Goal: Task Accomplishment & Management: Manage account settings

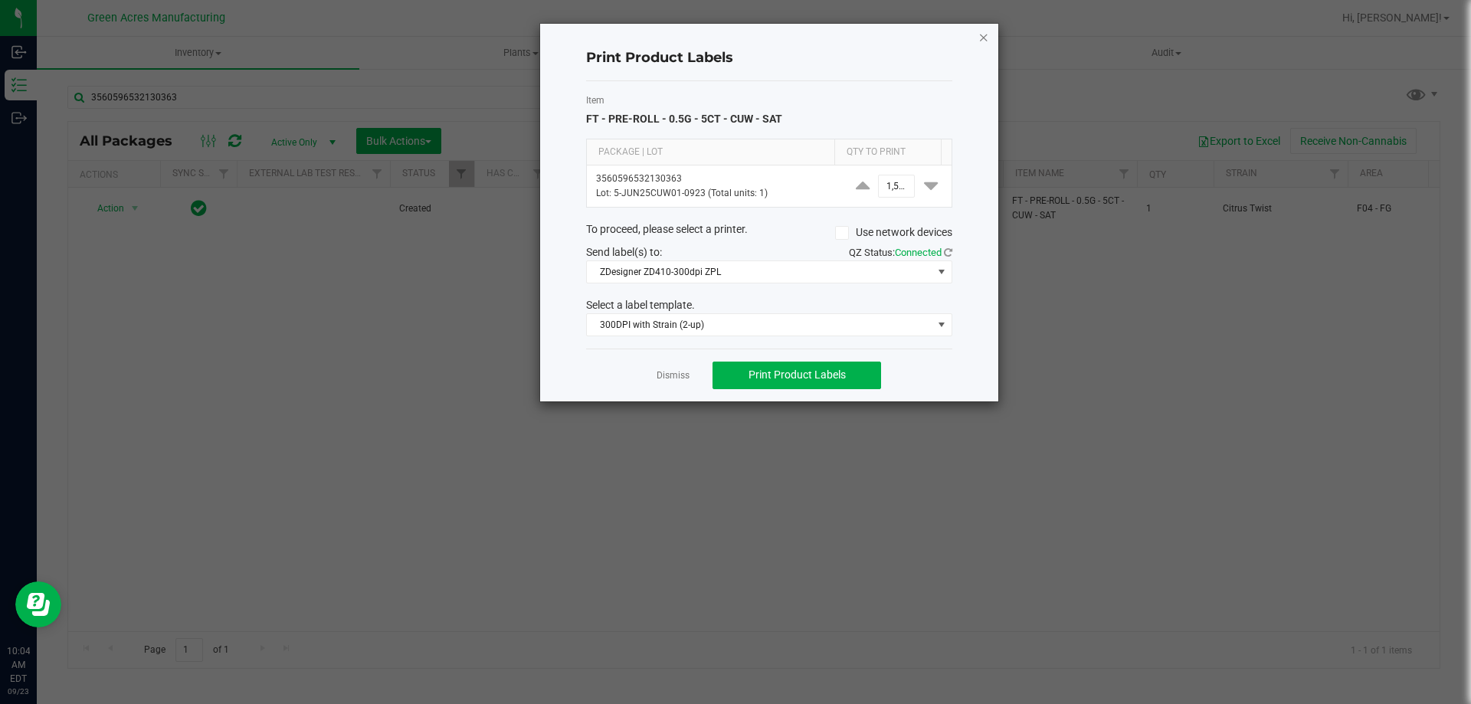
click at [981, 38] on icon "button" at bounding box center [983, 37] width 11 height 18
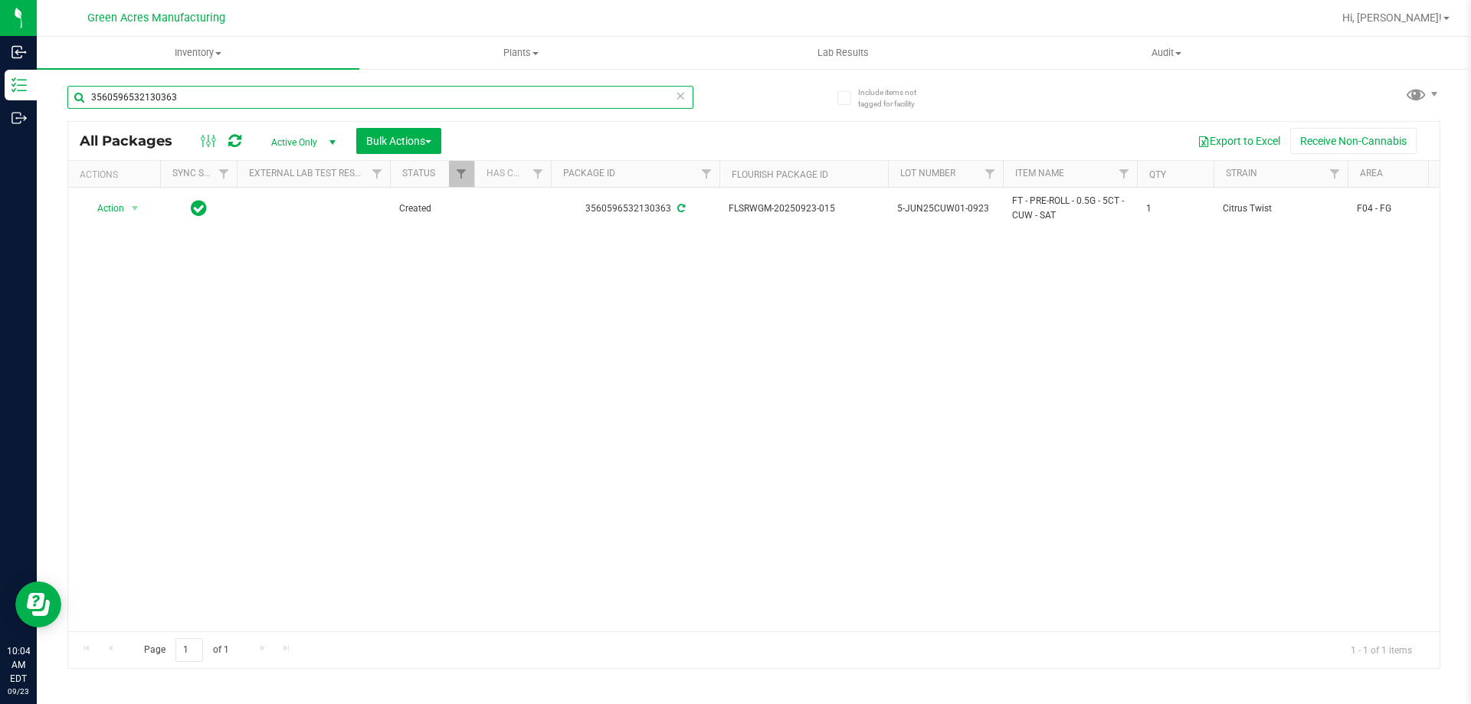
click at [217, 106] on input "3560596532130363" at bounding box center [380, 97] width 626 height 23
type input "3"
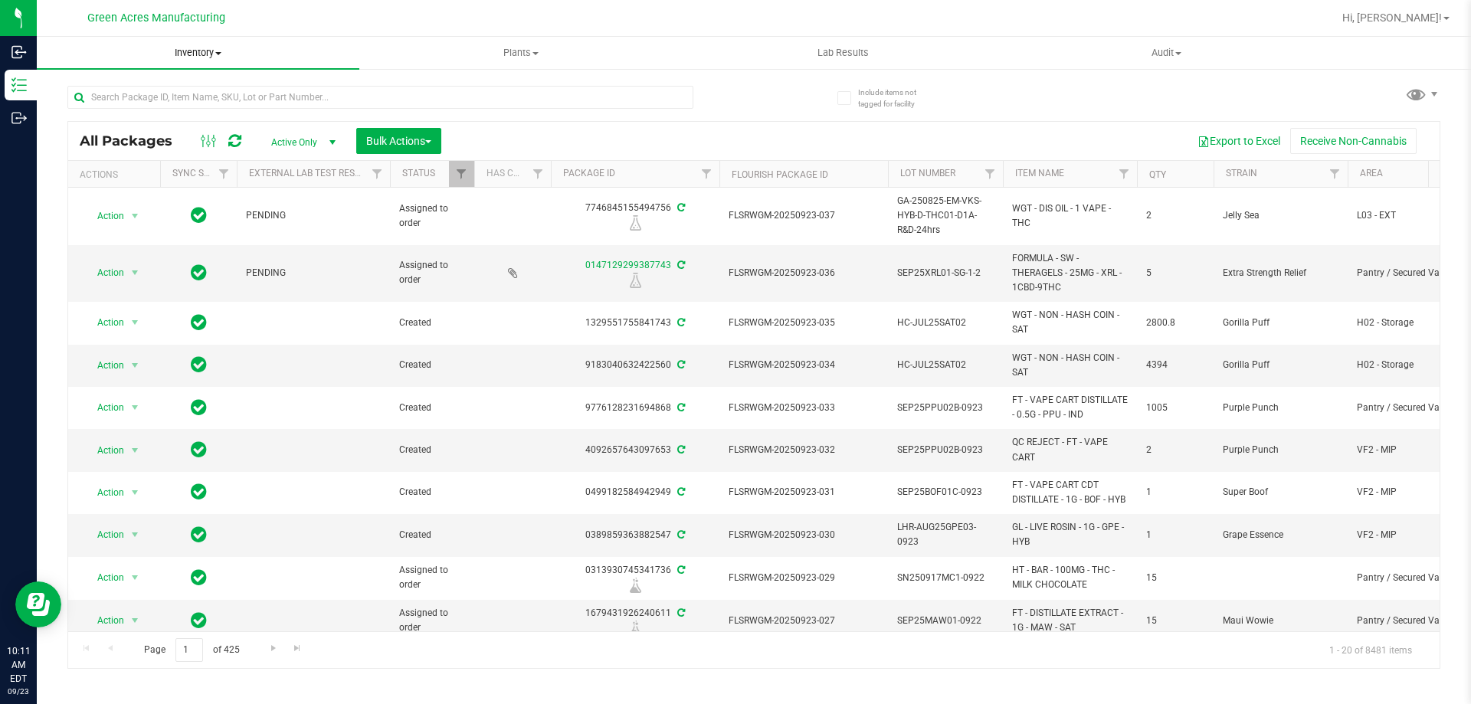
click at [192, 55] on span "Inventory" at bounding box center [198, 53] width 323 height 14
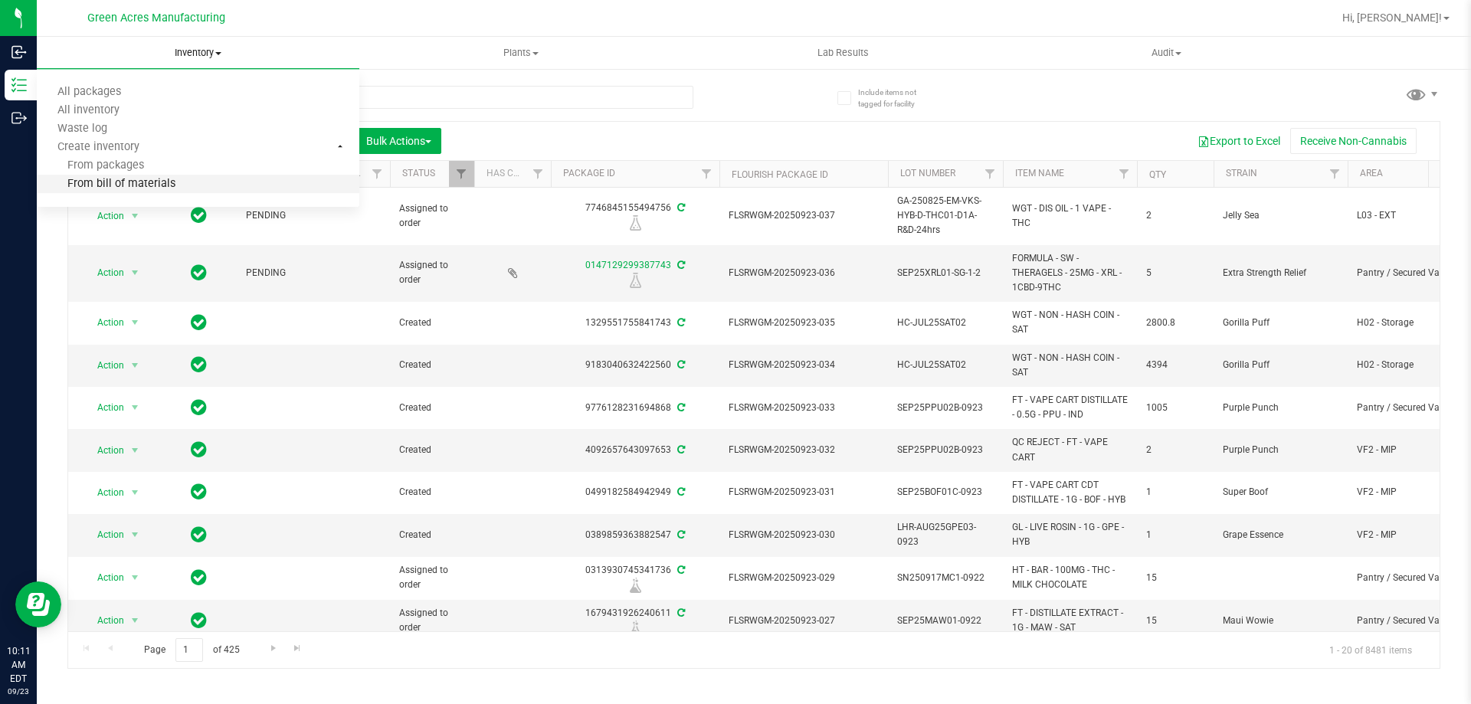
click at [159, 182] on span "From bill of materials" at bounding box center [106, 184] width 139 height 13
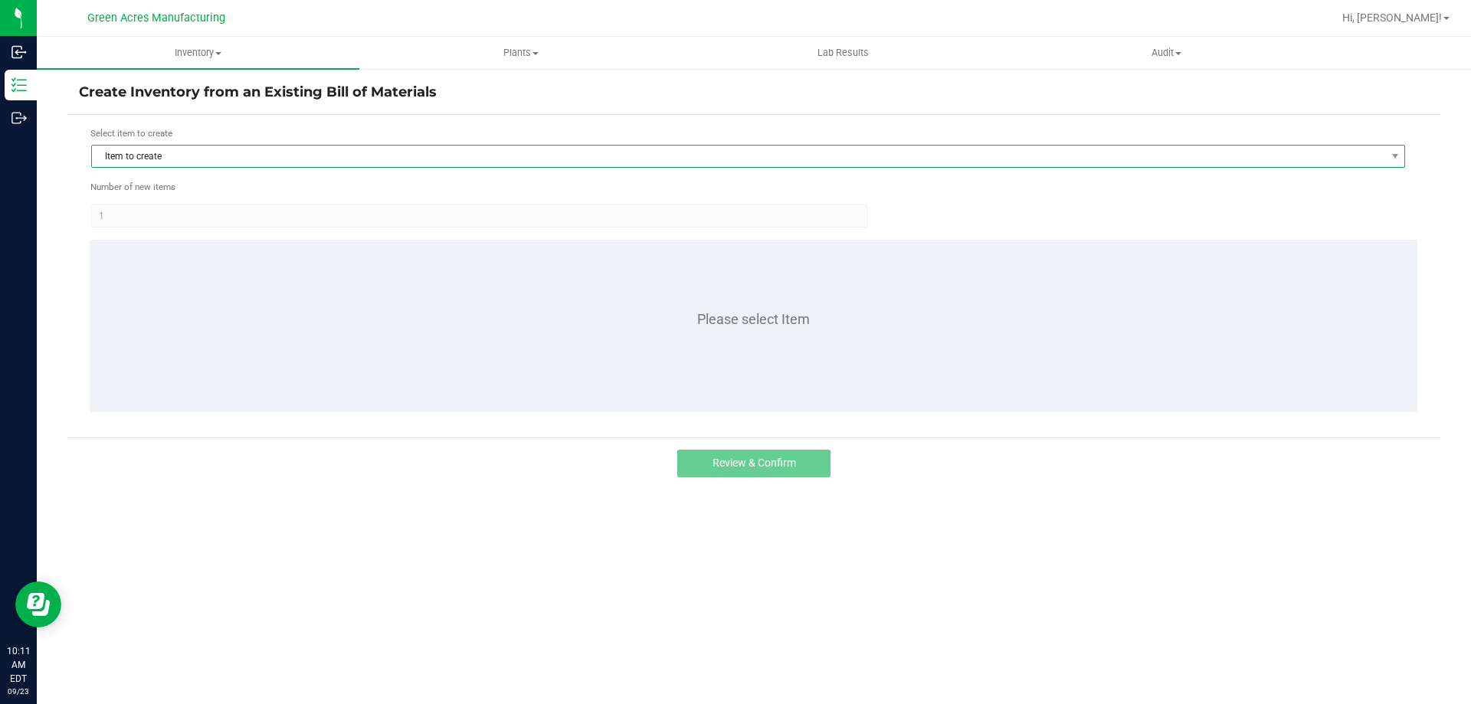
click at [238, 159] on span "Item to create" at bounding box center [738, 156] width 1293 height 21
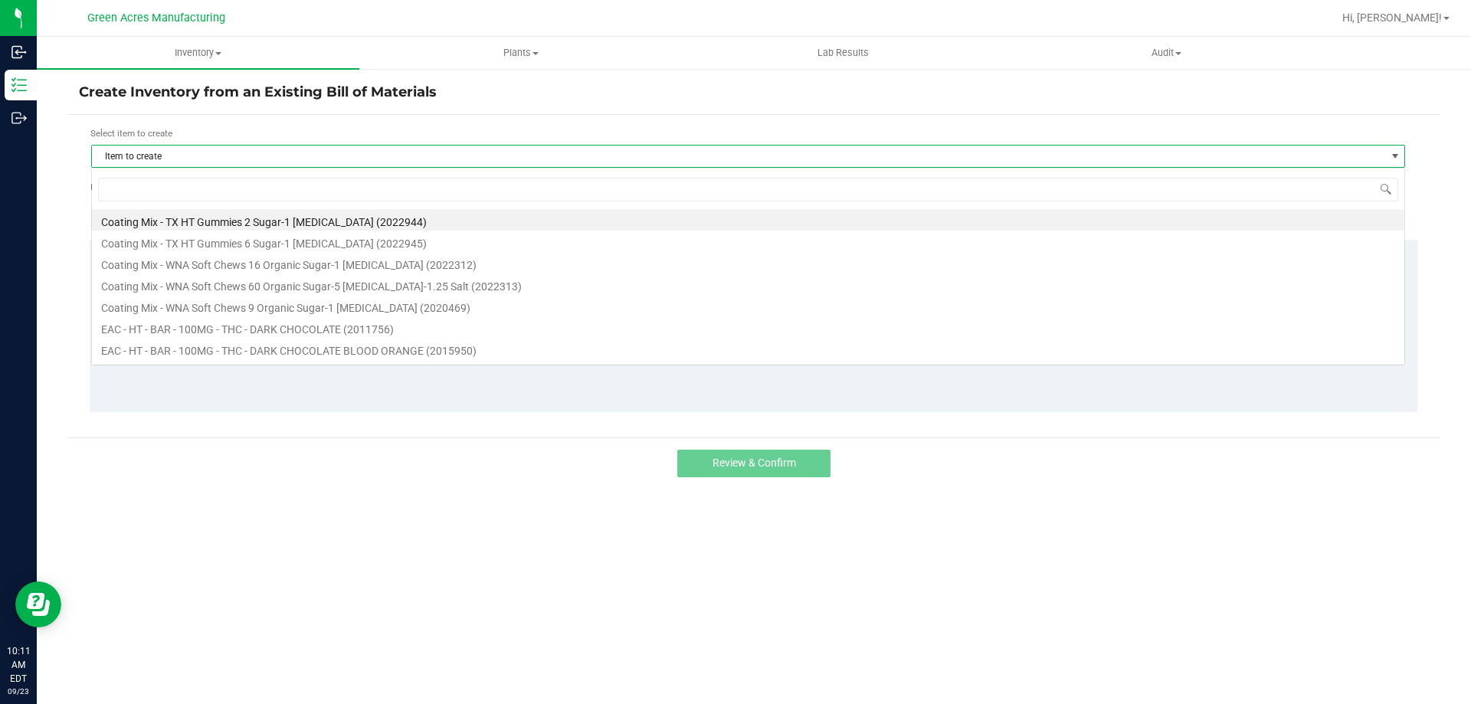
scroll to position [23, 1314]
type input "1016512"
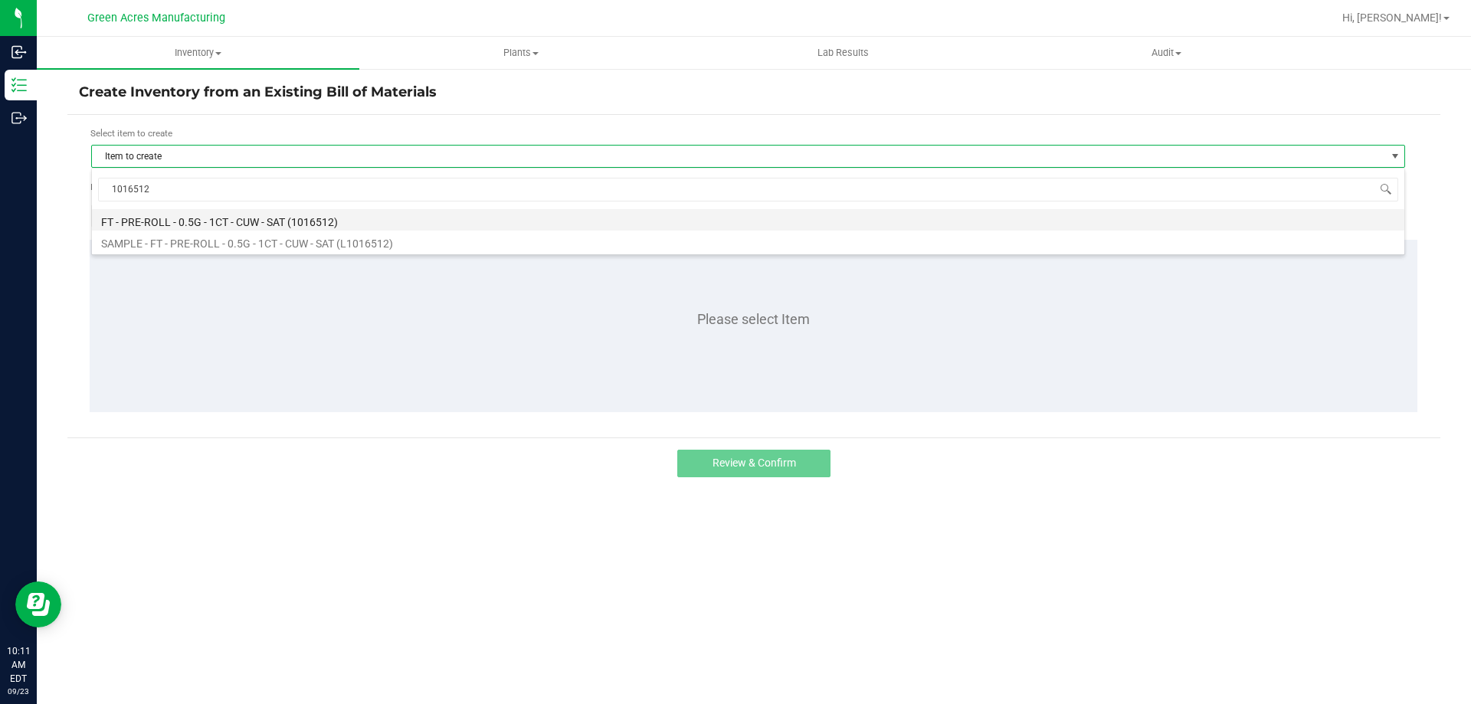
click at [257, 229] on li "FT - PRE-ROLL - 0.5G - 1CT - CUW - SAT (1016512)" at bounding box center [748, 219] width 1312 height 21
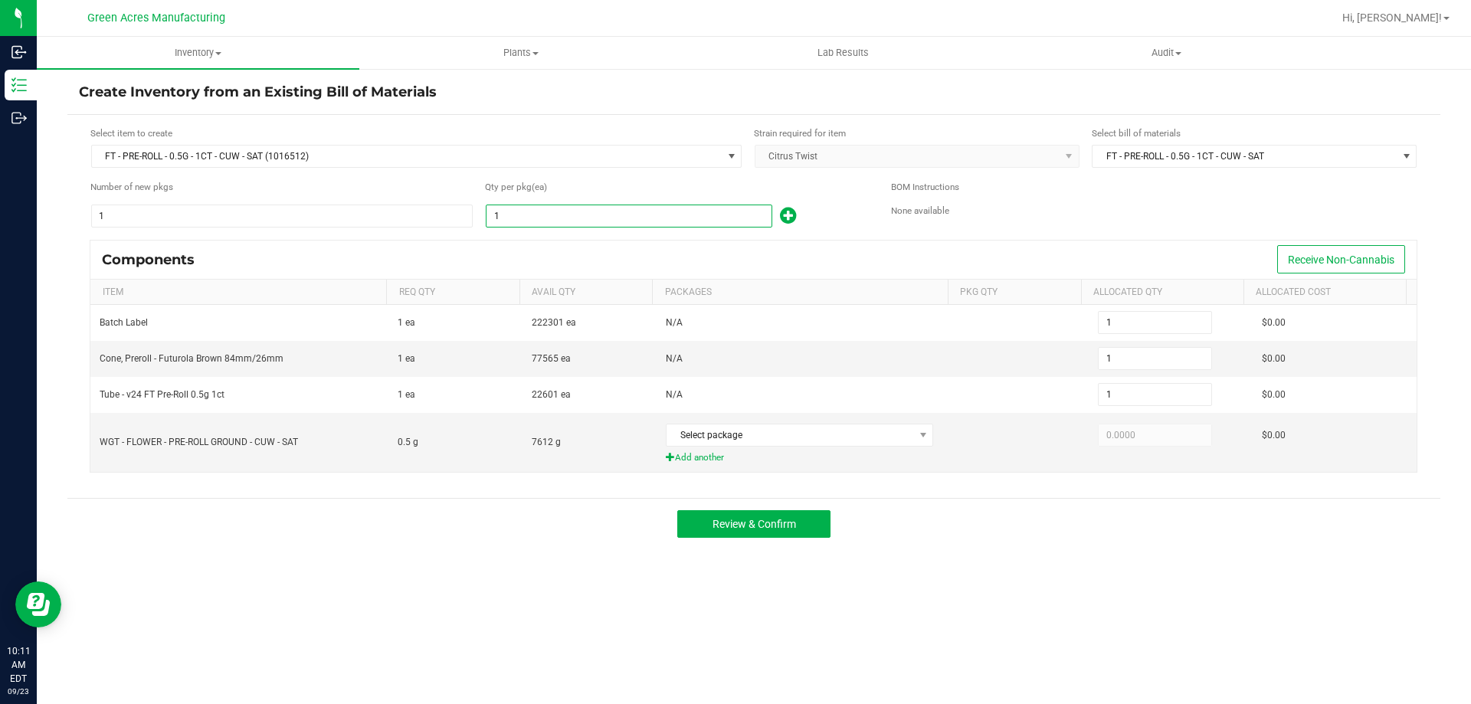
click at [558, 221] on input "1" at bounding box center [628, 215] width 285 height 21
type input "15"
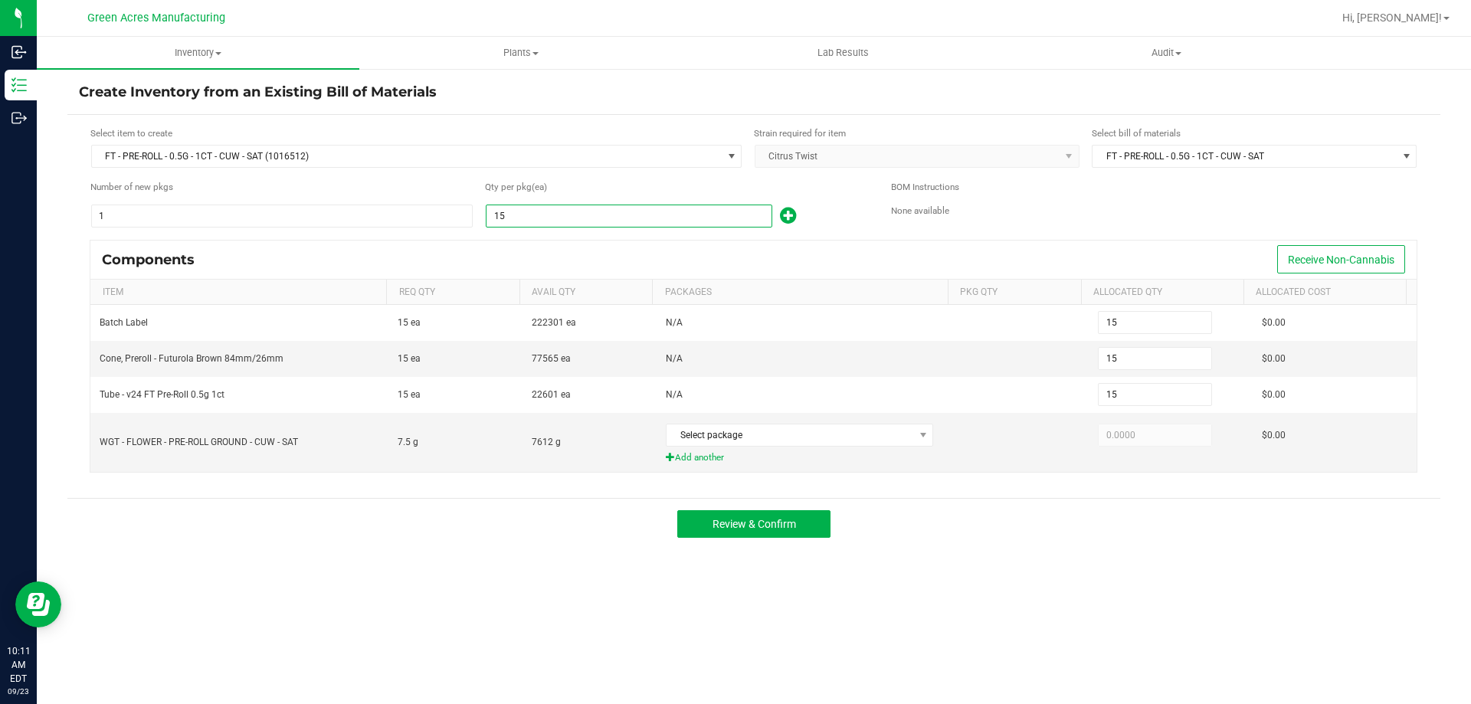
type input "150"
type input "1500"
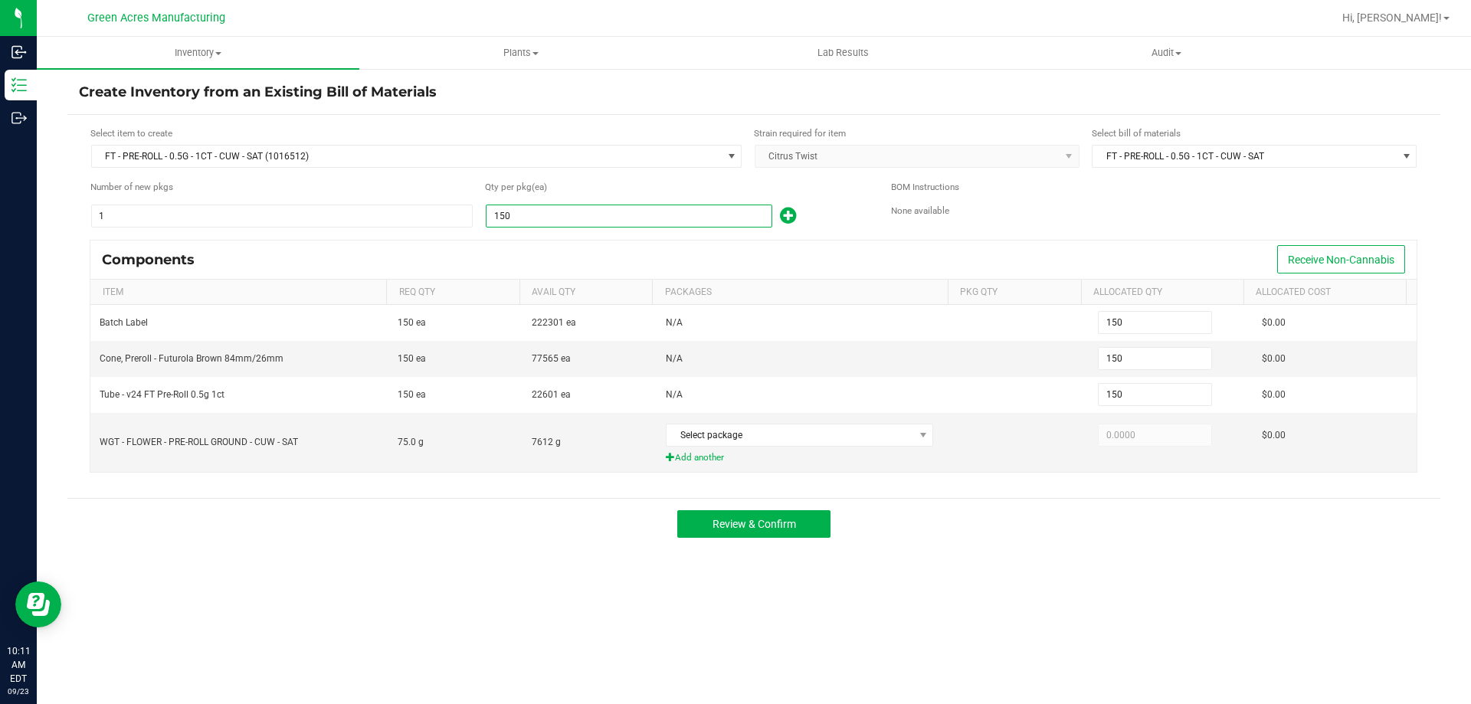
type input "1,500"
click at [769, 437] on span "Select package" at bounding box center [789, 434] width 247 height 21
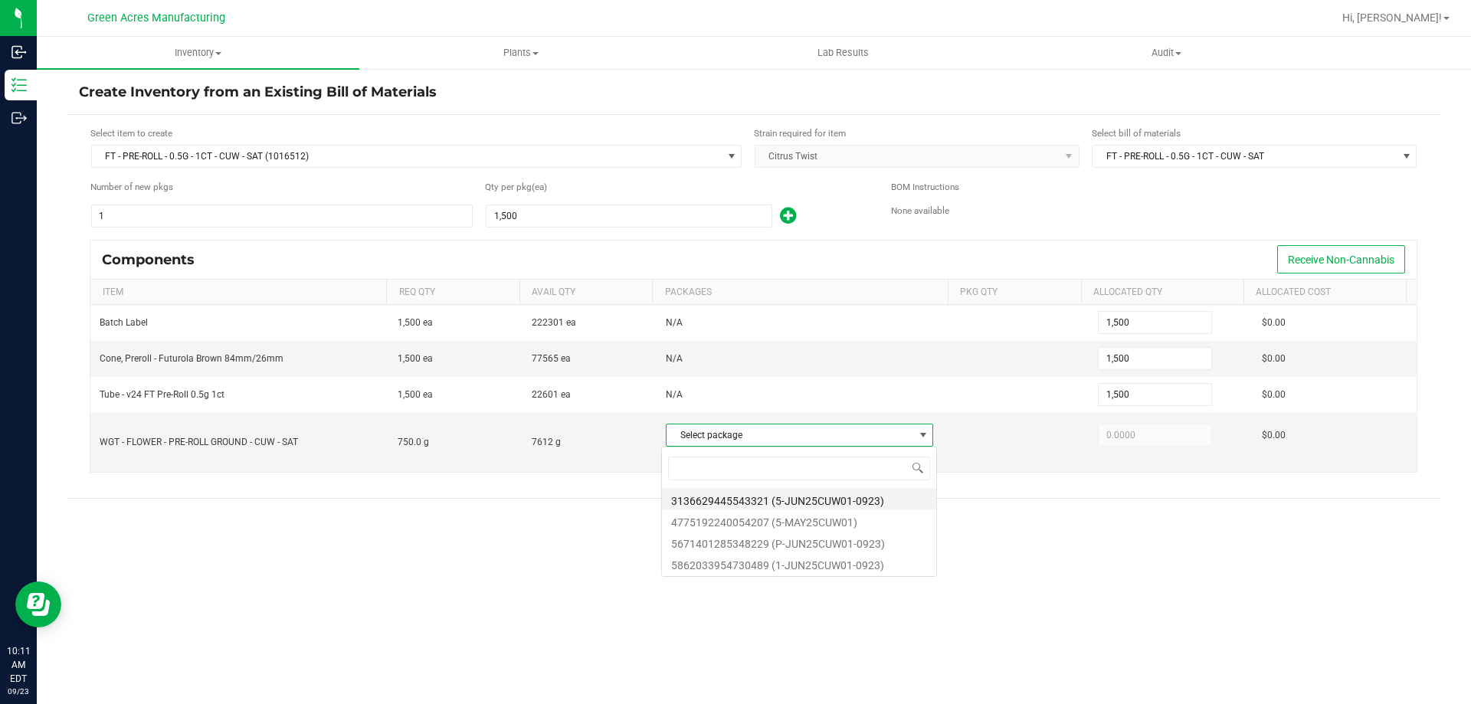
scroll to position [23, 264]
click at [854, 564] on li "5862033954730489 (1-JUN25CUW01-0923)" at bounding box center [799, 562] width 274 height 21
type input "750.0000"
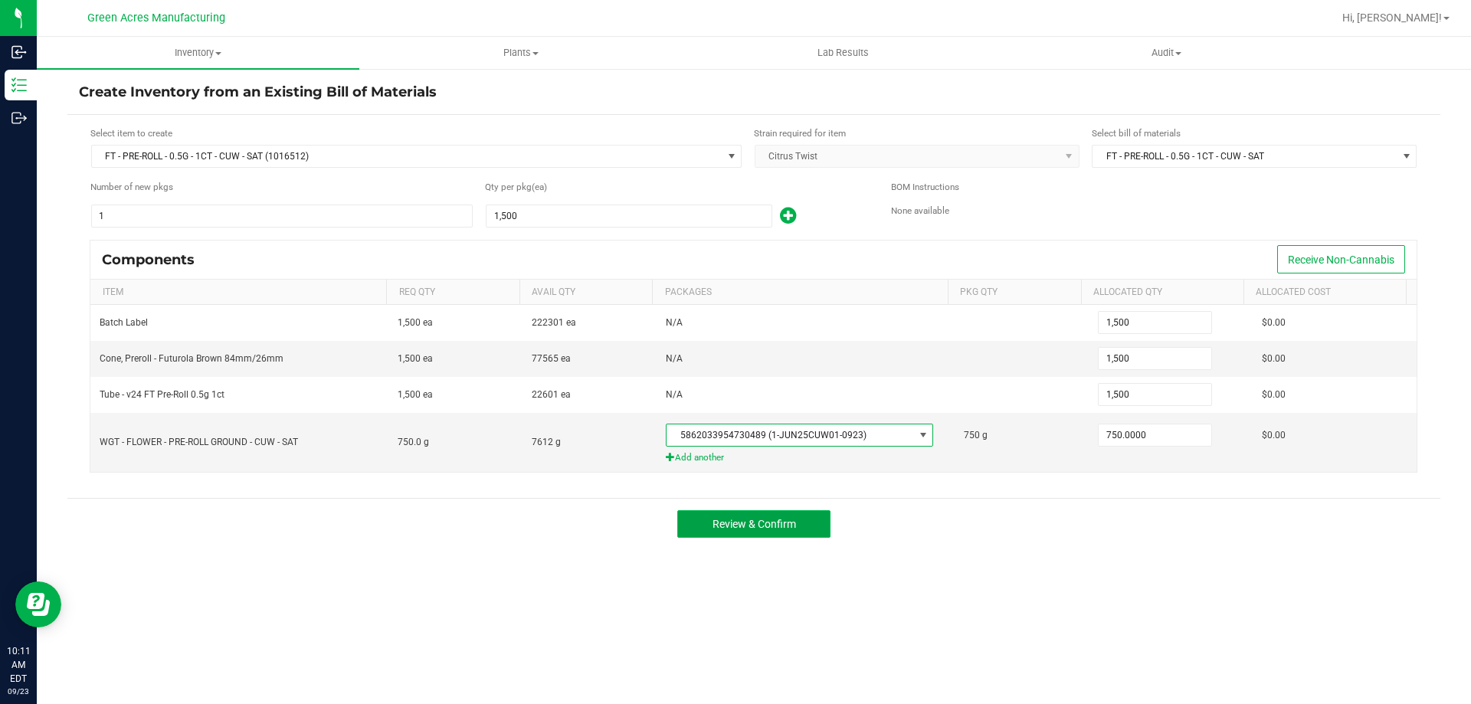
click at [799, 526] on button "Review & Confirm" at bounding box center [753, 524] width 153 height 28
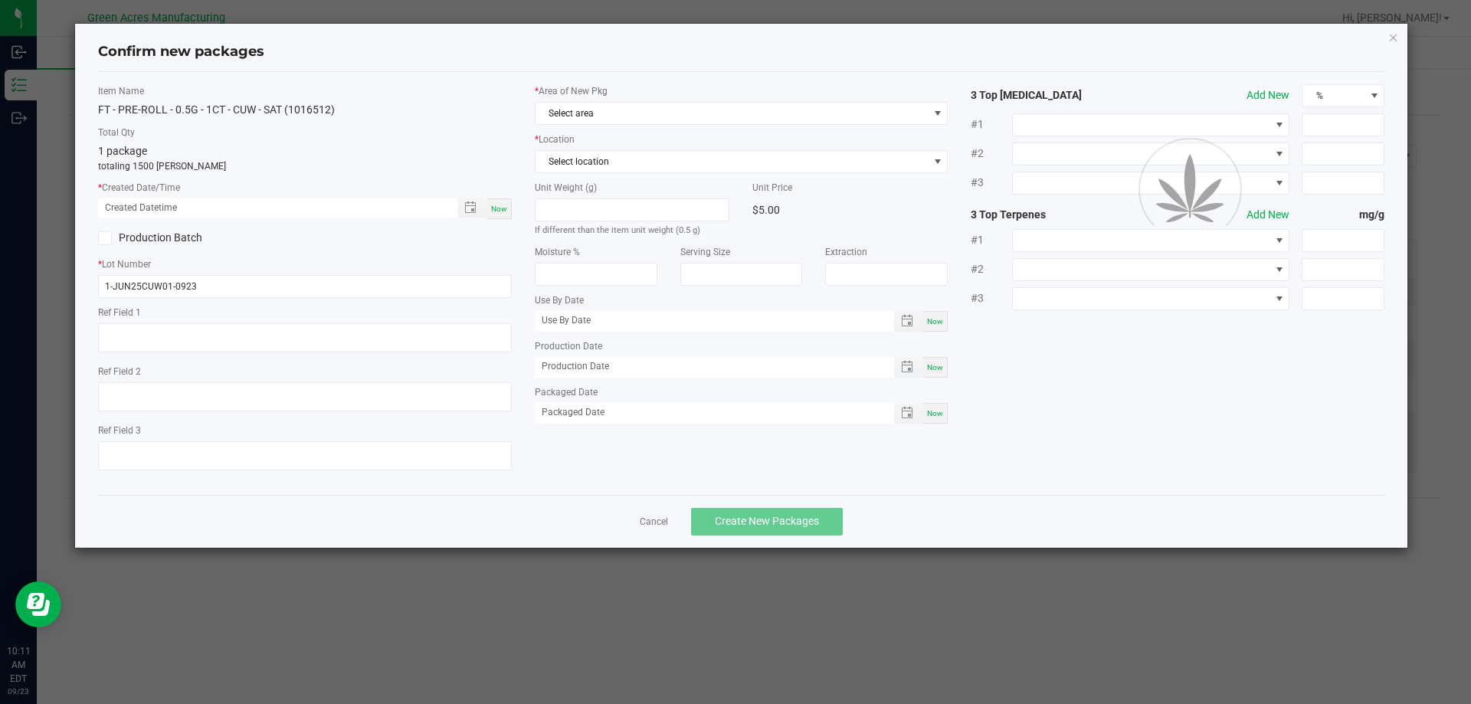
type textarea "NEEDS 10g SAMPLE"
type textarea "21.8%"
click at [494, 205] on span "Now" at bounding box center [499, 209] width 16 height 8
type input "[DATE] 10:11 AM"
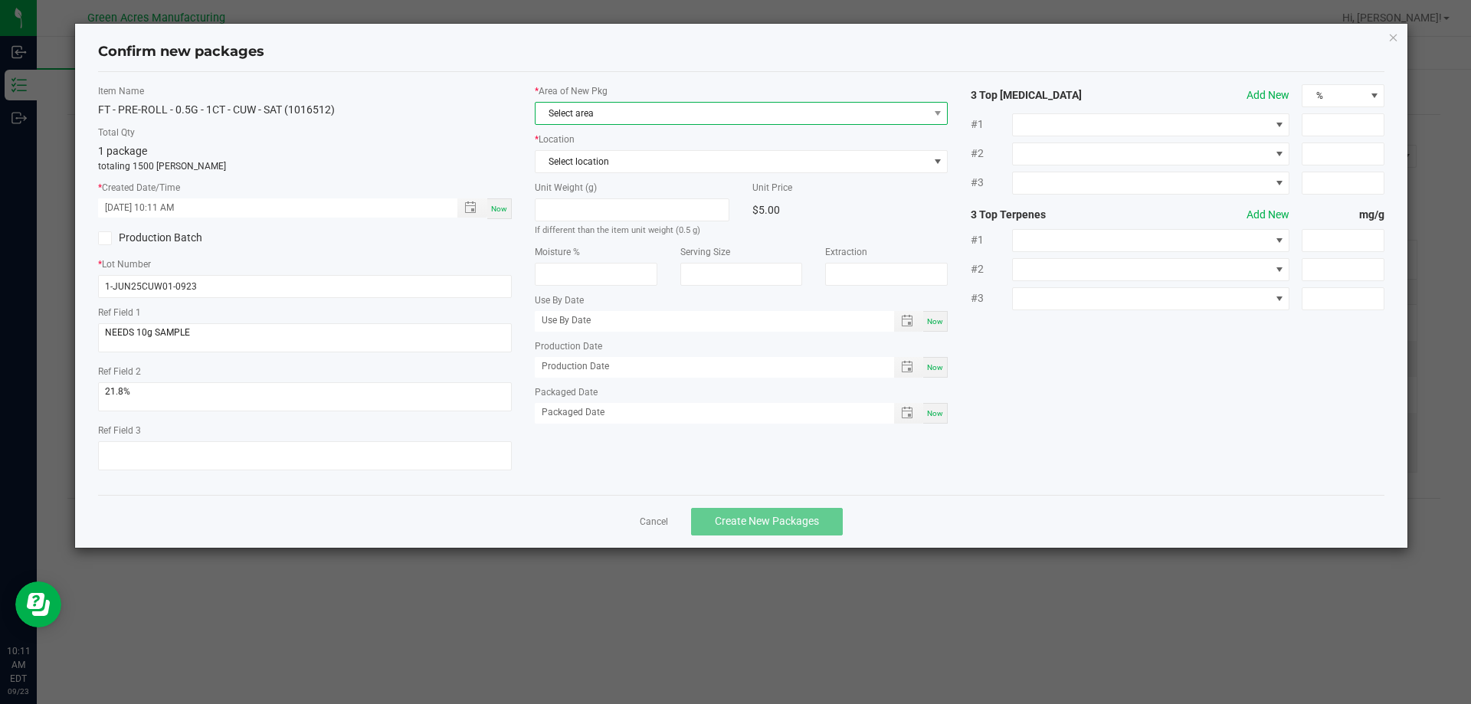
click at [588, 112] on span "Select area" at bounding box center [731, 113] width 393 height 21
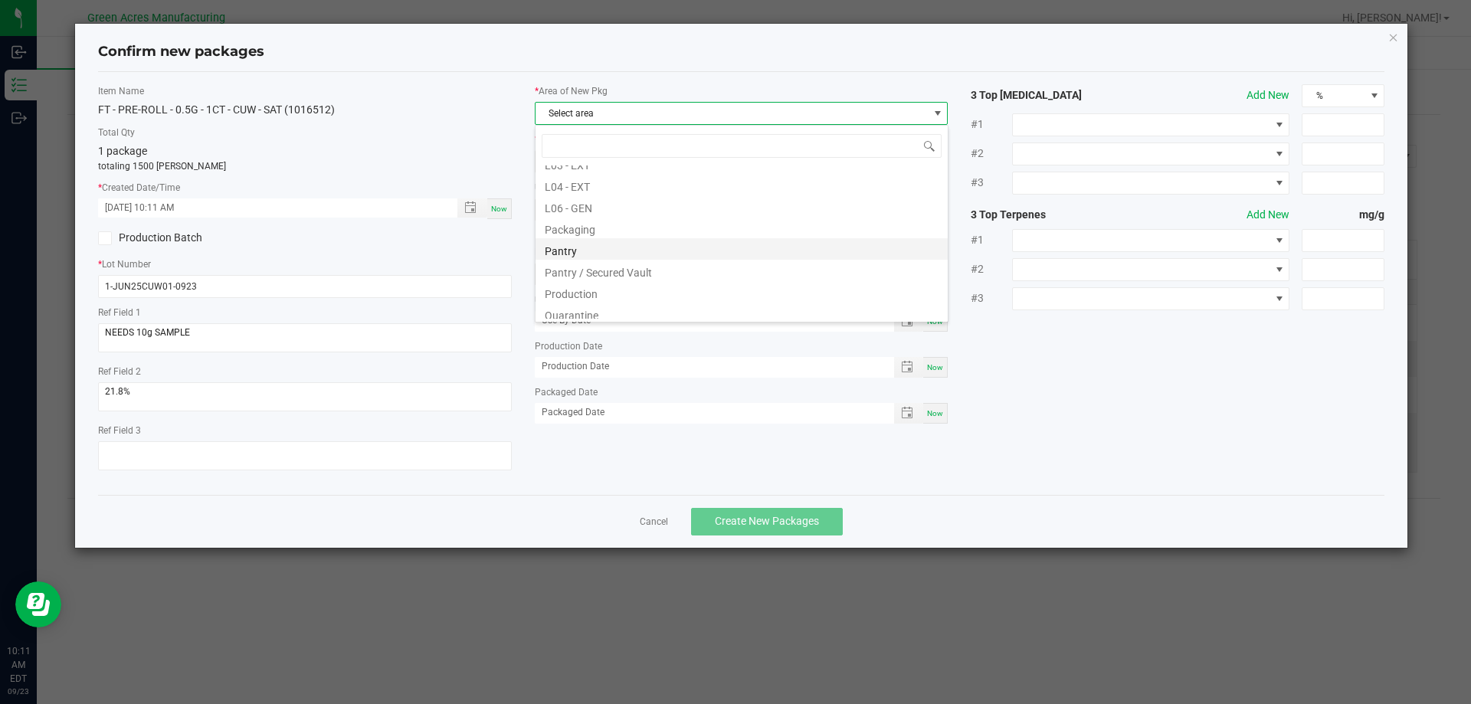
scroll to position [383, 0]
click at [611, 248] on li "Pantry / Secured Vault" at bounding box center [741, 243] width 412 height 21
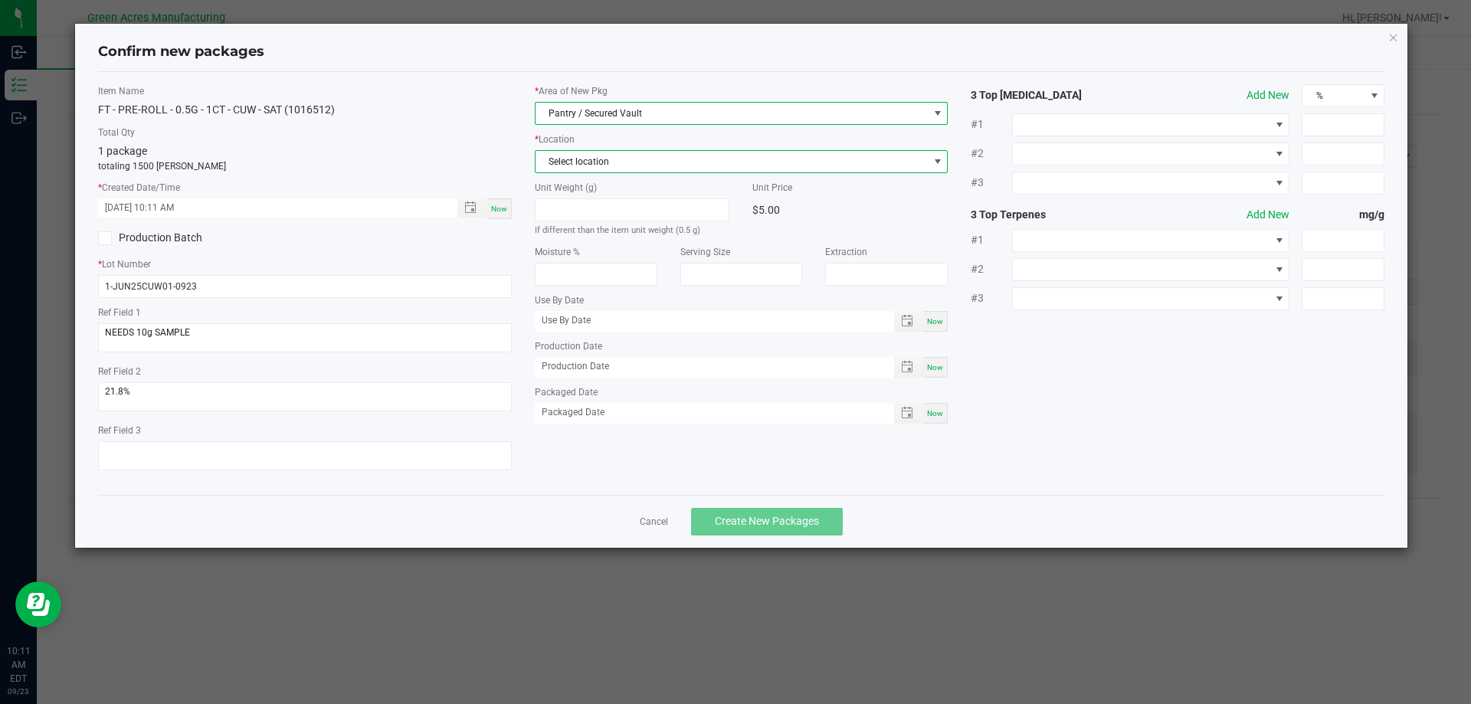
click at [607, 159] on span "Select location" at bounding box center [731, 161] width 393 height 21
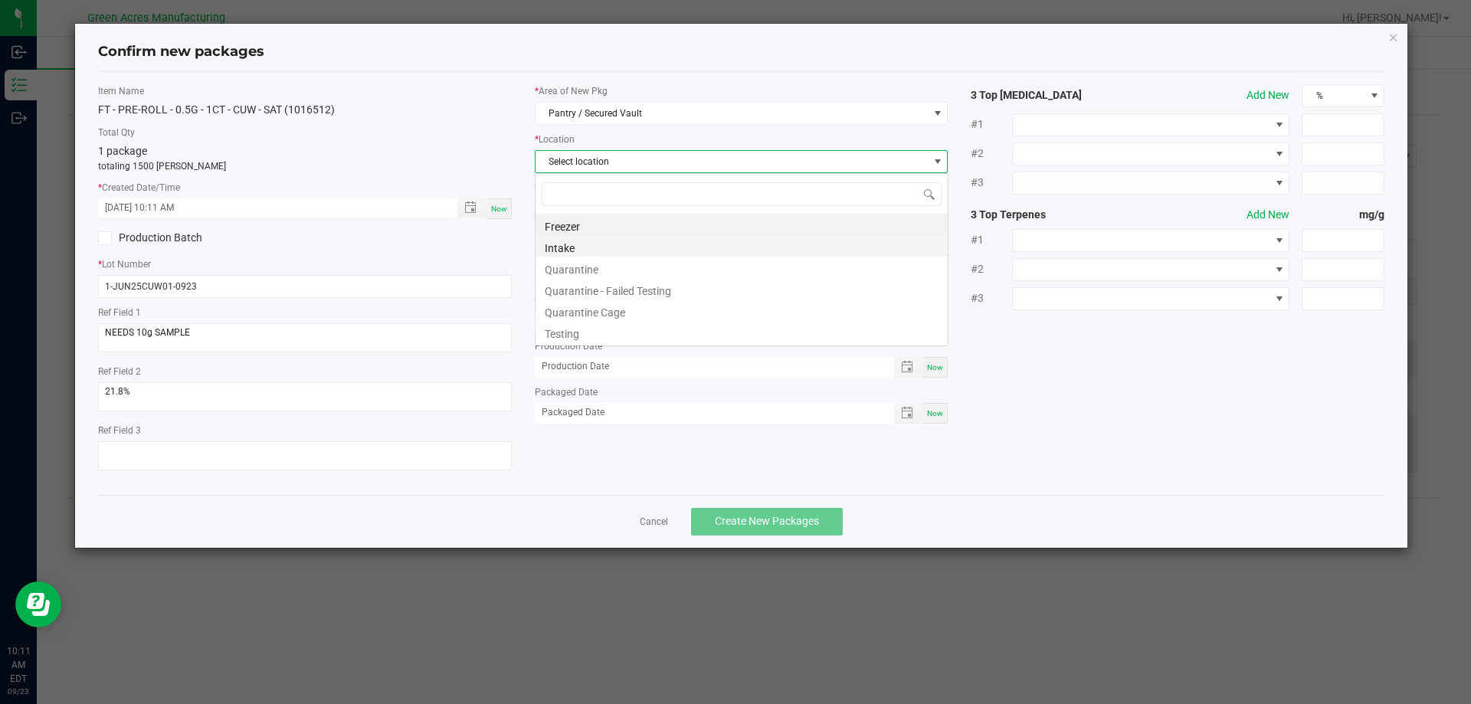
scroll to position [23, 414]
click at [599, 254] on li "Intake" at bounding box center [741, 245] width 412 height 21
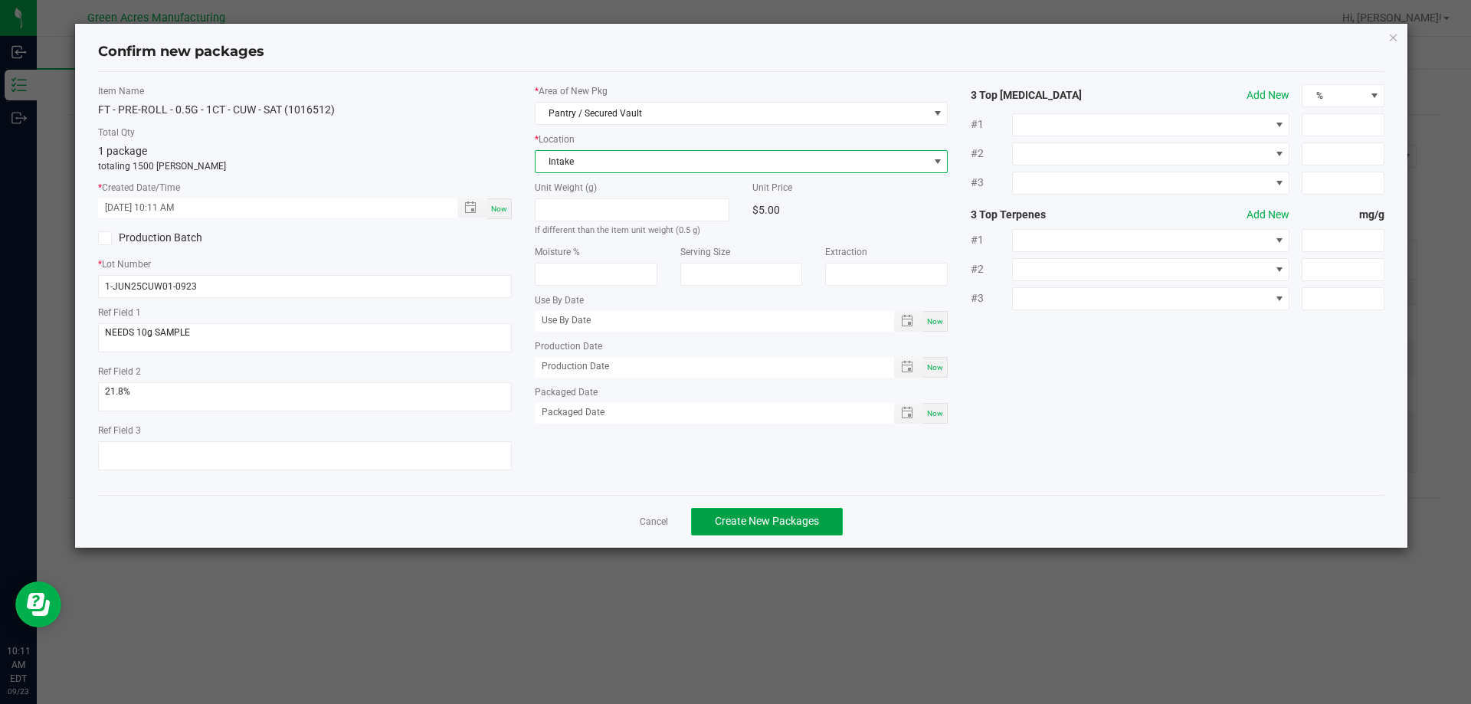
click at [791, 527] on span "Create New Packages" at bounding box center [767, 521] width 104 height 12
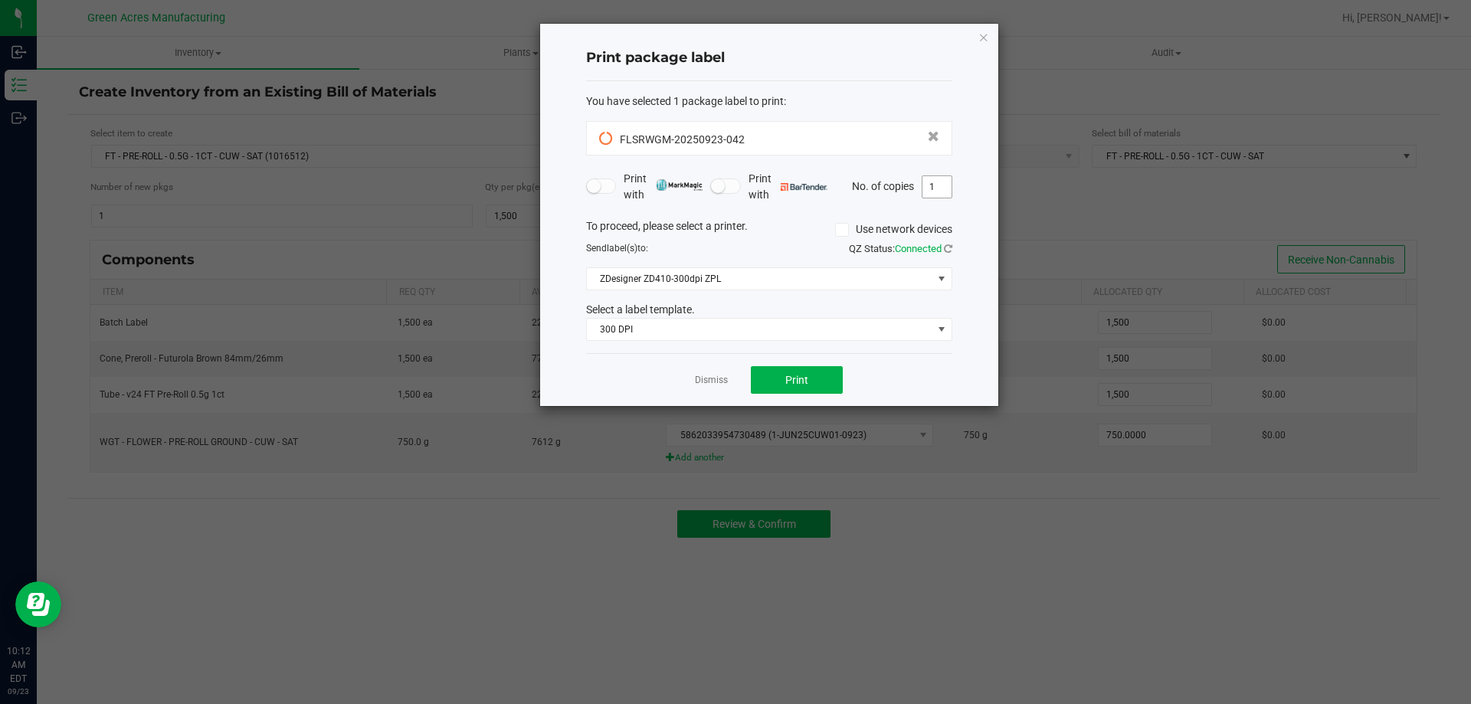
click at [948, 184] on input "1" at bounding box center [936, 186] width 29 height 21
type input "2"
click at [815, 384] on button "Print" at bounding box center [797, 380] width 92 height 28
click at [980, 37] on icon "button" at bounding box center [983, 37] width 11 height 18
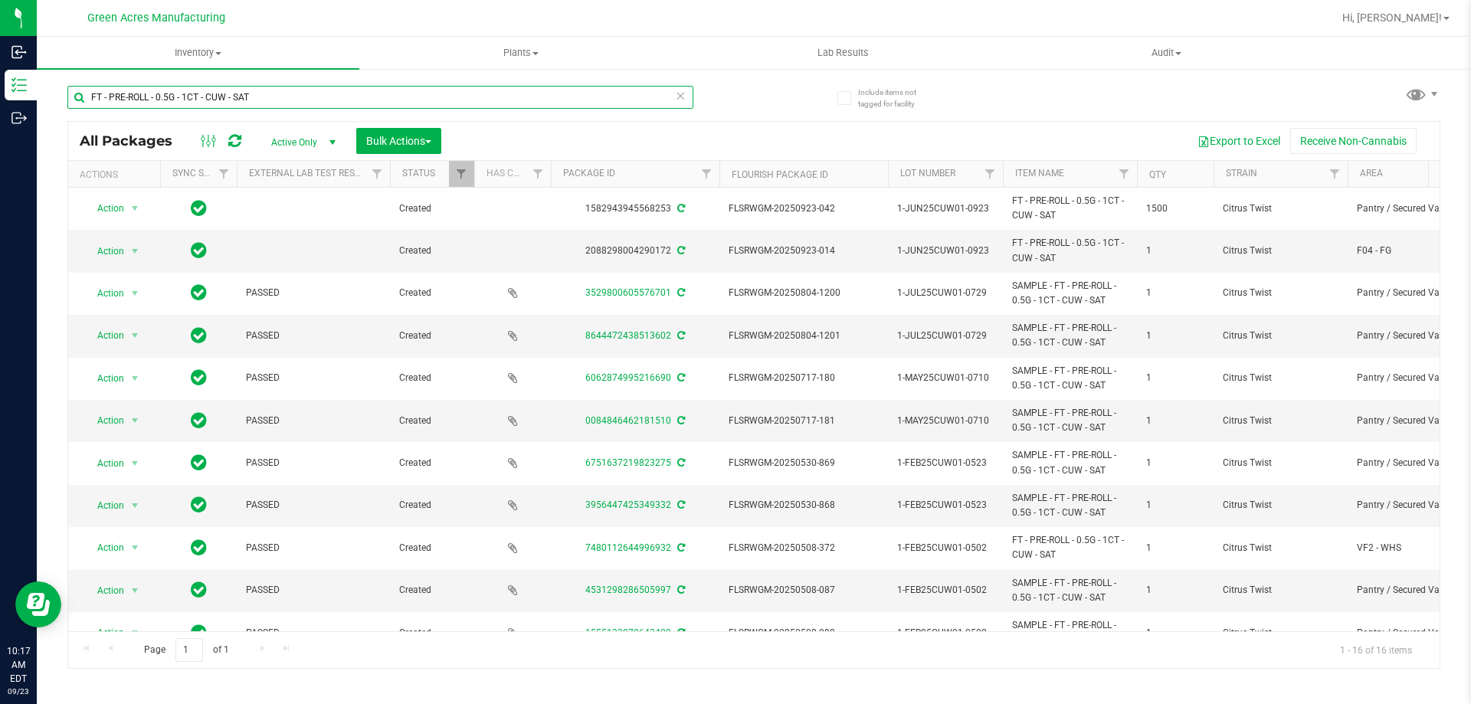
click at [285, 91] on input "FT - PRE-ROLL - 0.5G - 1CT - CUW - SAT" at bounding box center [380, 97] width 626 height 23
type input "F"
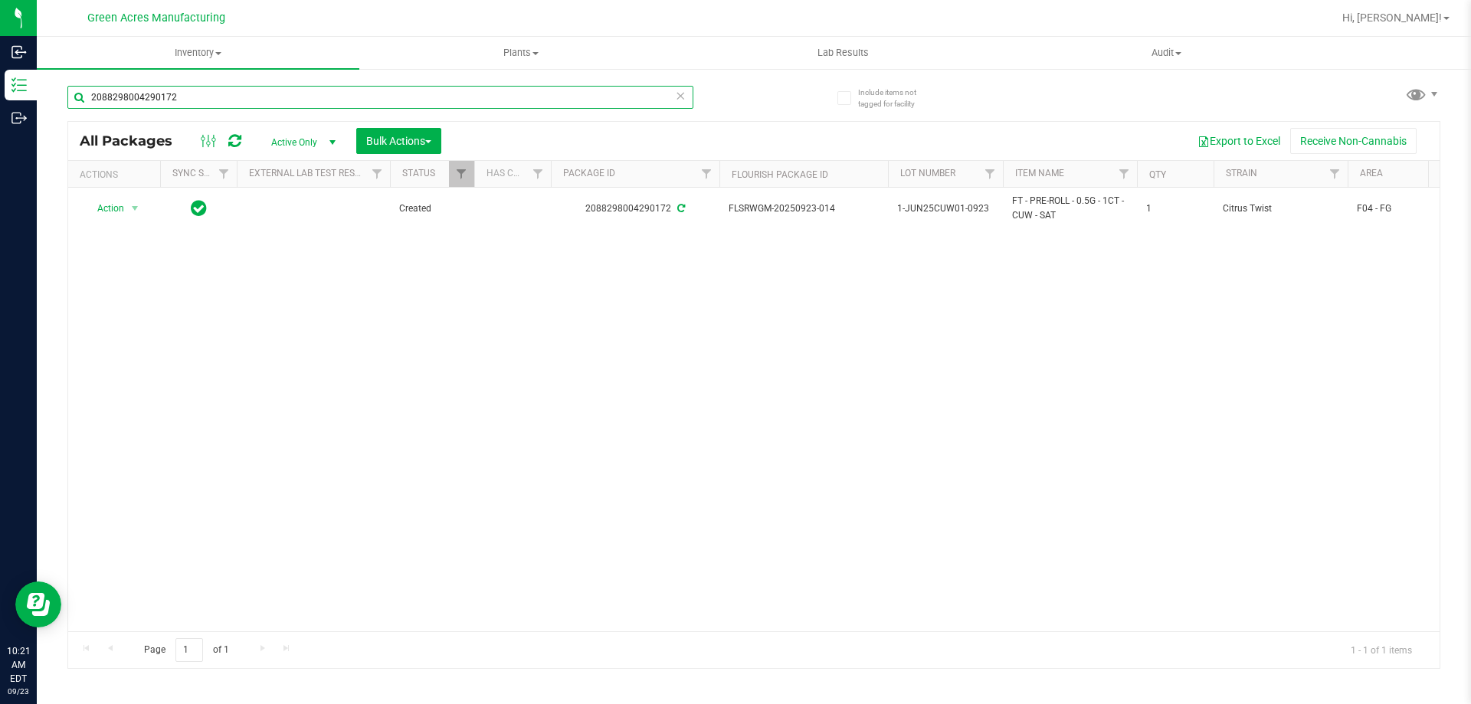
type input "2088298004290172"
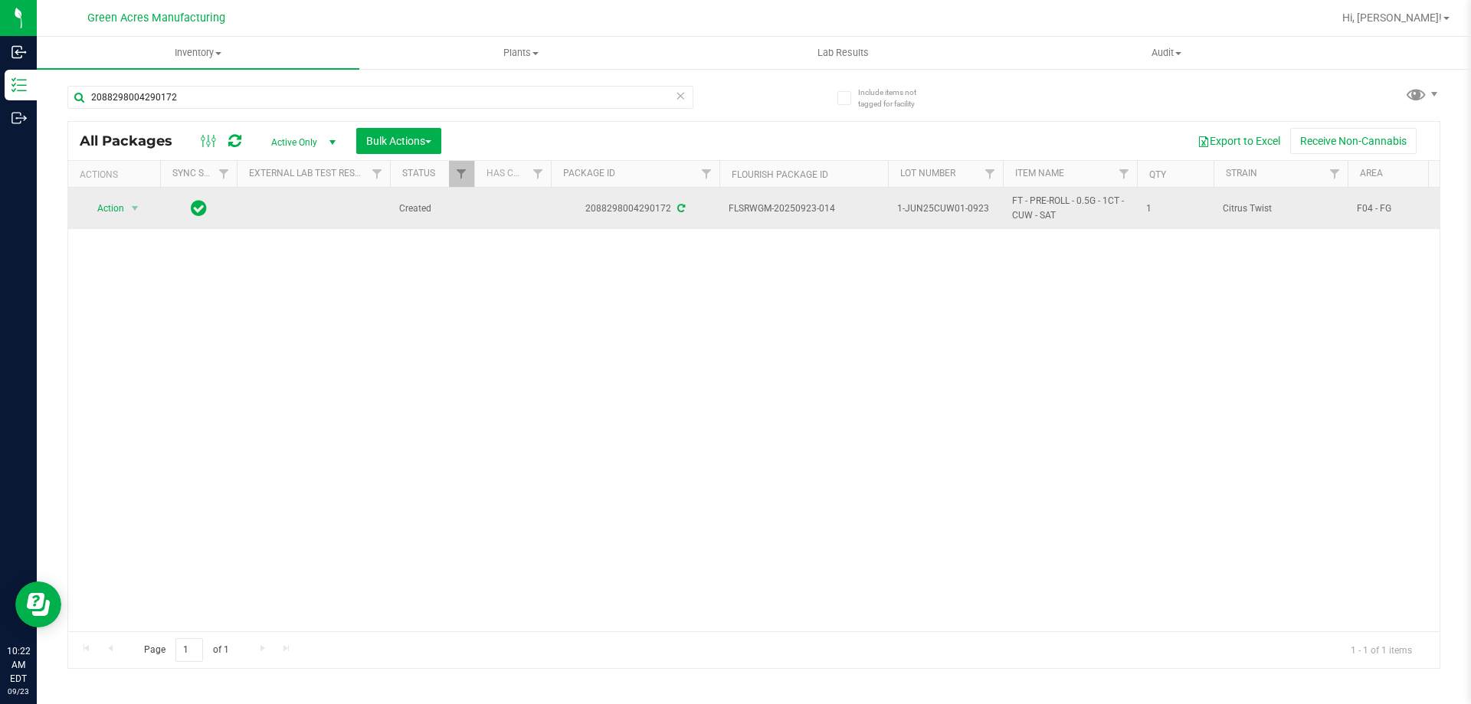
click at [145, 193] on td "Action Action Adjust qty Create package Edit attributes Global inventory Locate…" at bounding box center [114, 208] width 92 height 41
click at [136, 216] on span "select" at bounding box center [135, 208] width 19 height 21
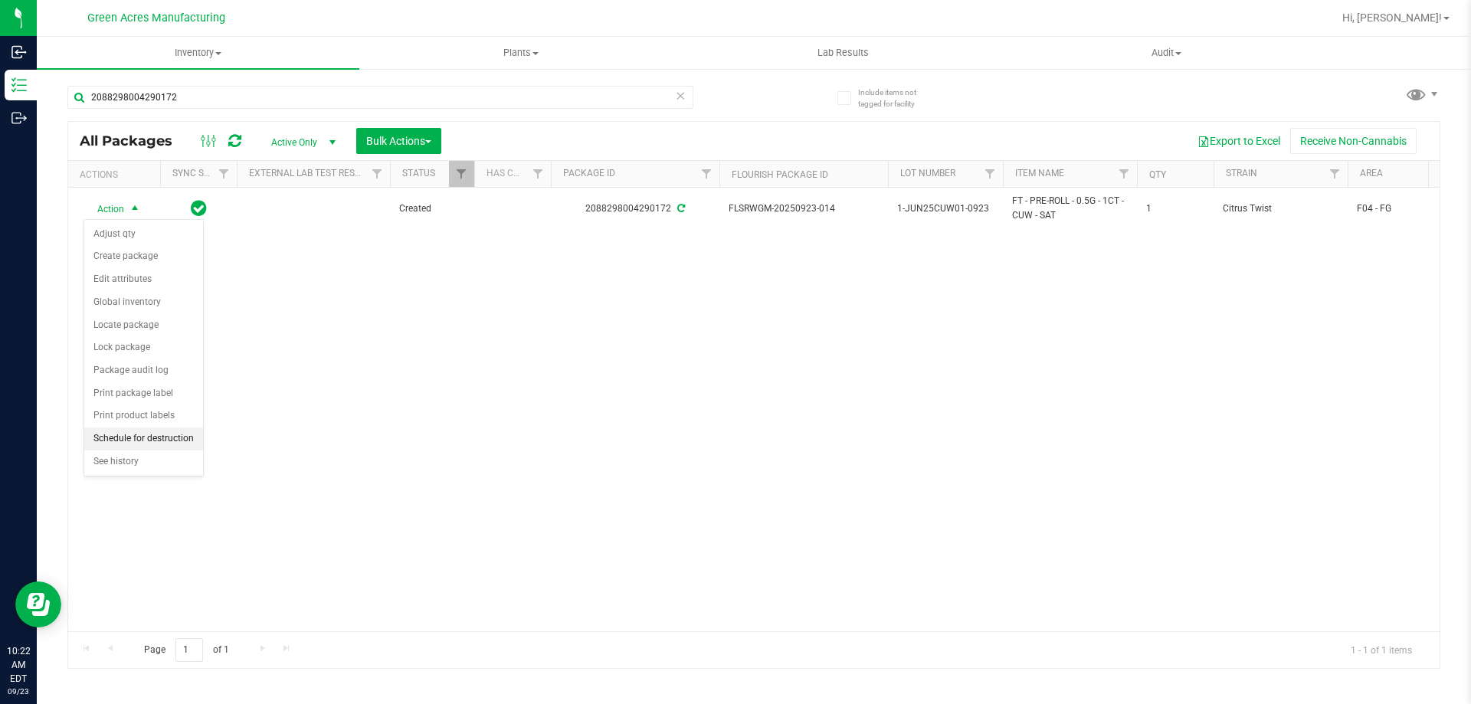
click at [136, 441] on li "Schedule for destruction" at bounding box center [143, 438] width 119 height 23
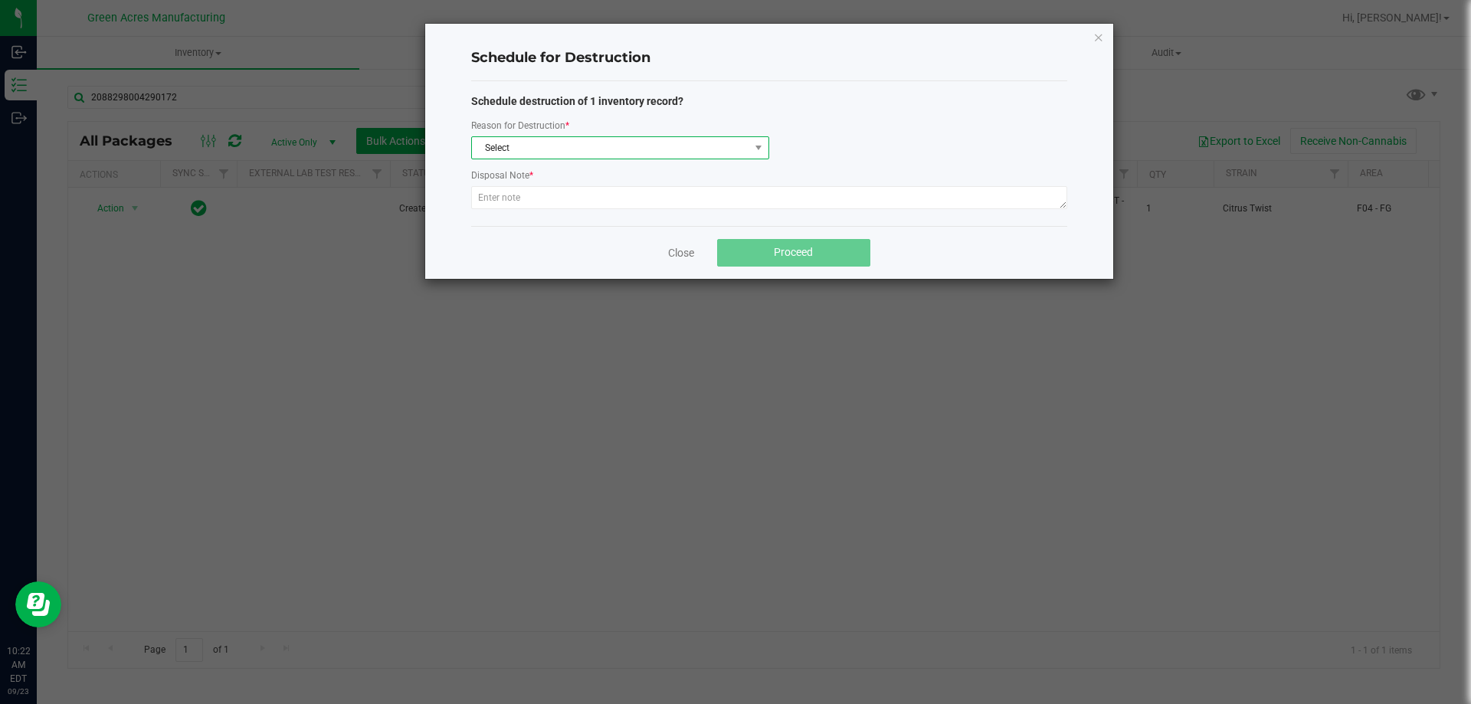
click at [526, 144] on span "Select" at bounding box center [610, 147] width 277 height 21
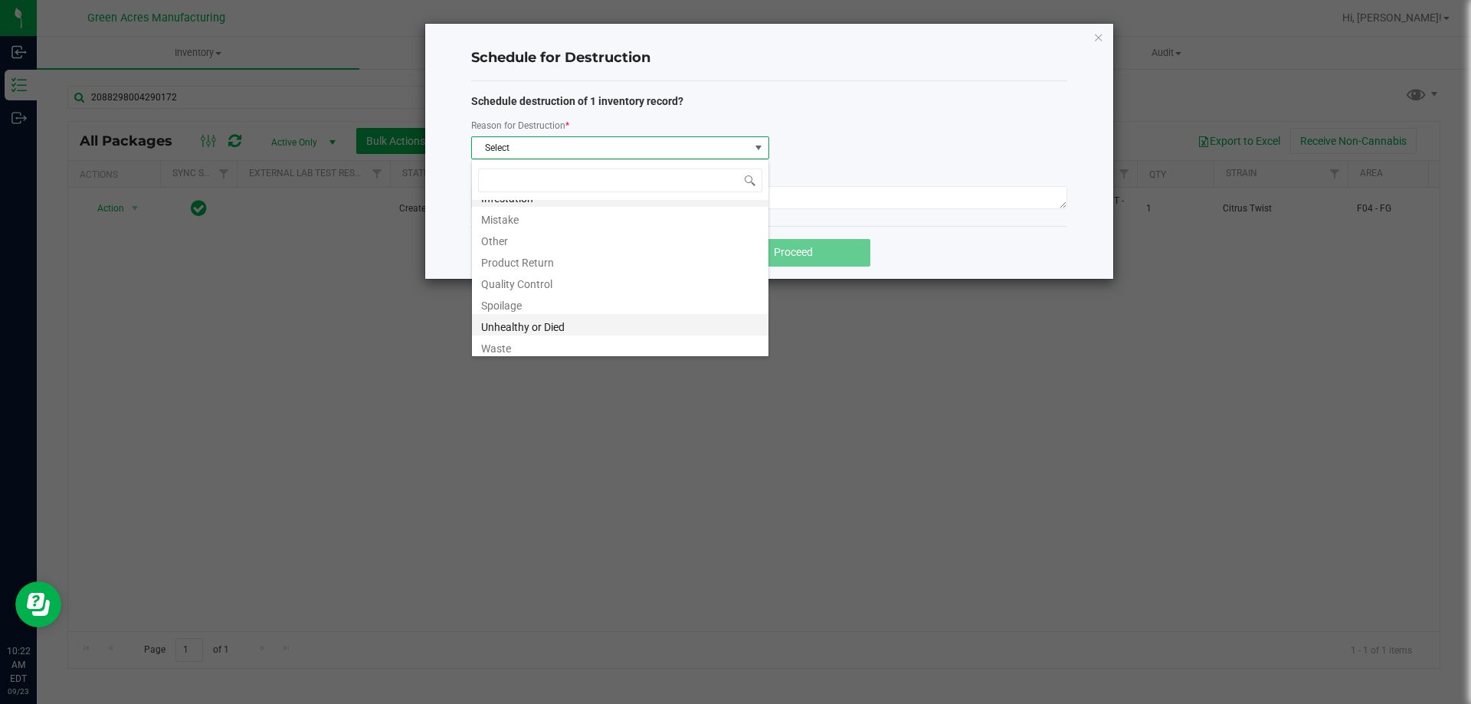
scroll to position [18, 0]
click at [506, 354] on div "Infestation Mistake Other Product Return Quality Control Spoilage Unhealthy or …" at bounding box center [620, 258] width 298 height 198
click at [502, 349] on li "Waste" at bounding box center [620, 342] width 296 height 21
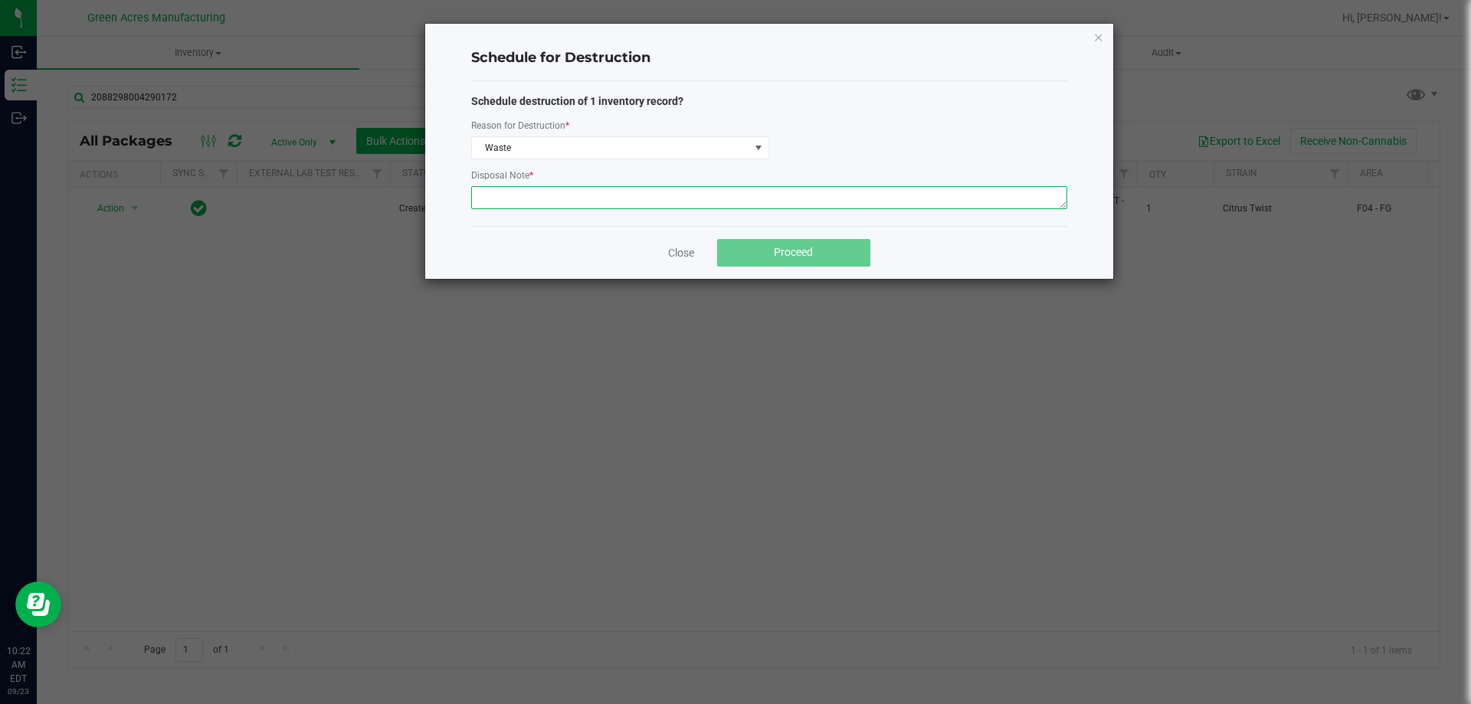
click at [509, 205] on textarea at bounding box center [769, 197] width 596 height 23
click at [623, 200] on textarea at bounding box center [769, 197] width 596 height 23
paste textarea "WASTE FROM FLEXPAK PRODUCTION/PACKING"
type textarea "WASTE FROM FLEXPAK PRODUCTION/PACKING"
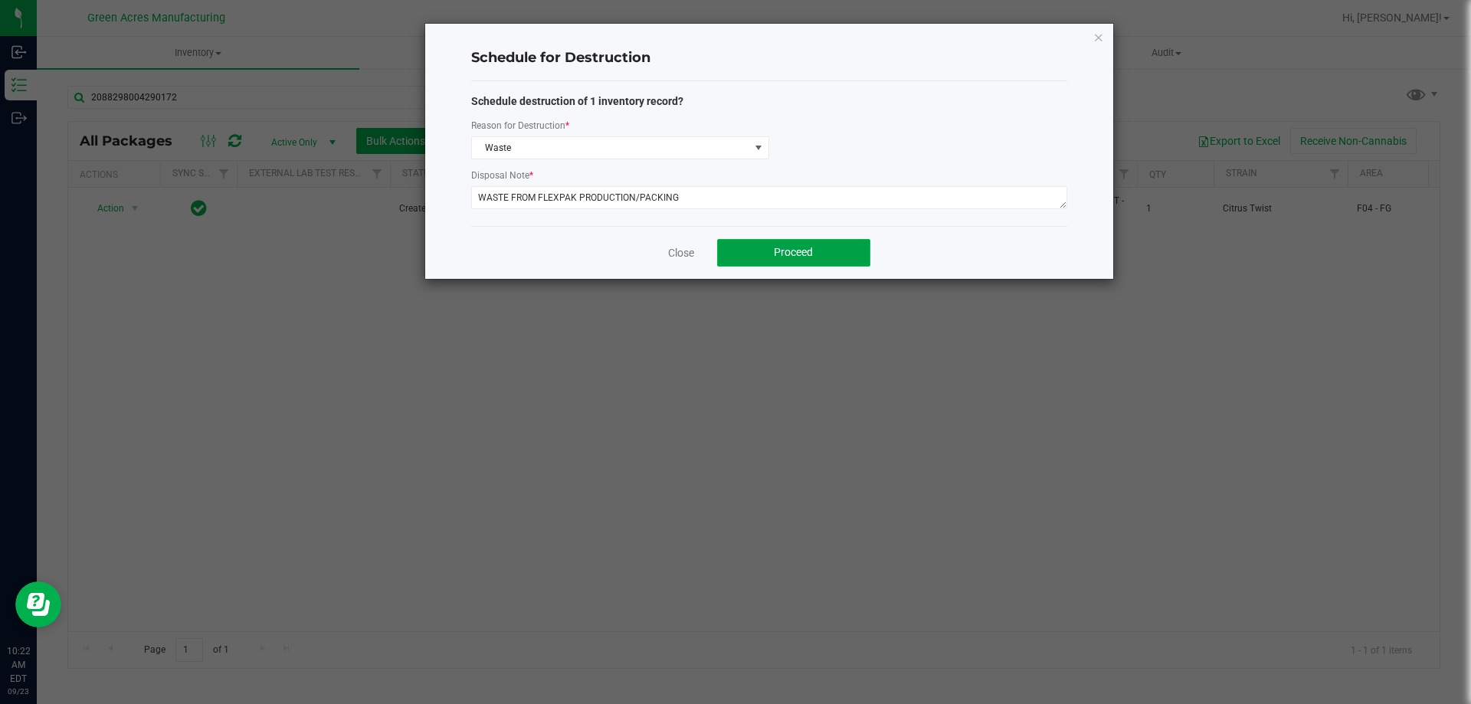
click at [786, 255] on span "Proceed" at bounding box center [793, 252] width 39 height 12
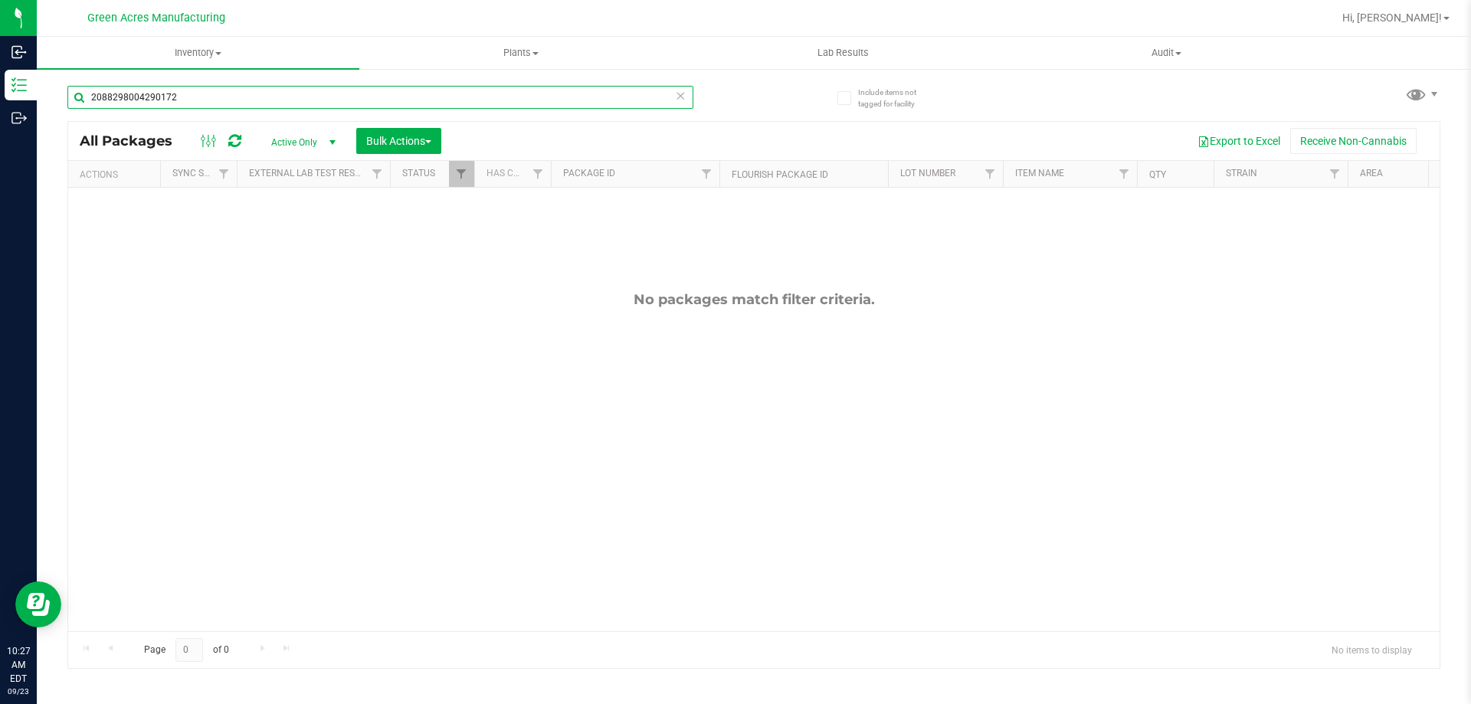
click at [200, 89] on input "2088298004290172" at bounding box center [380, 97] width 626 height 23
type input "2"
type input "5"
type input "2"
